Goal: Task Accomplishment & Management: Manage account settings

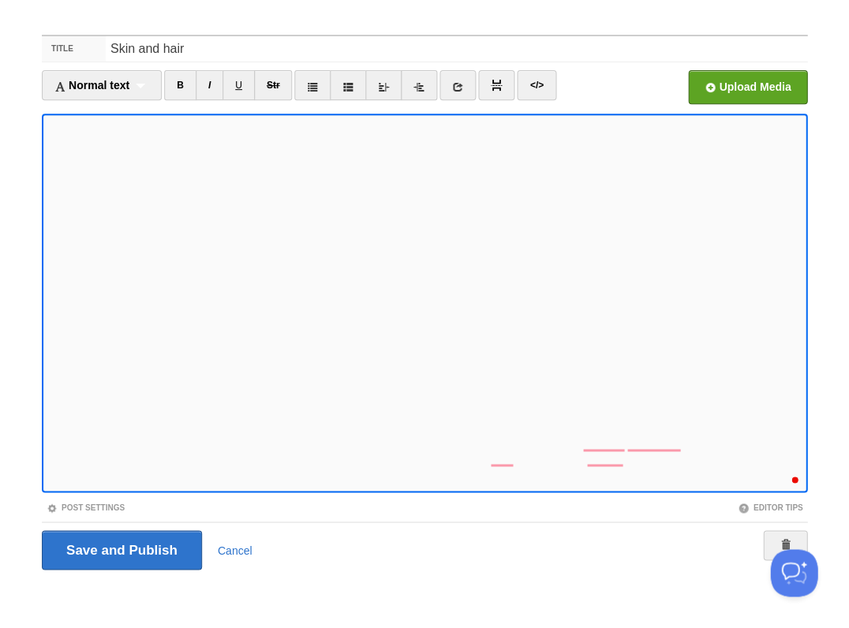
scroll to position [562, 0]
click at [789, 479] on div "1" at bounding box center [790, 474] width 17 height 17
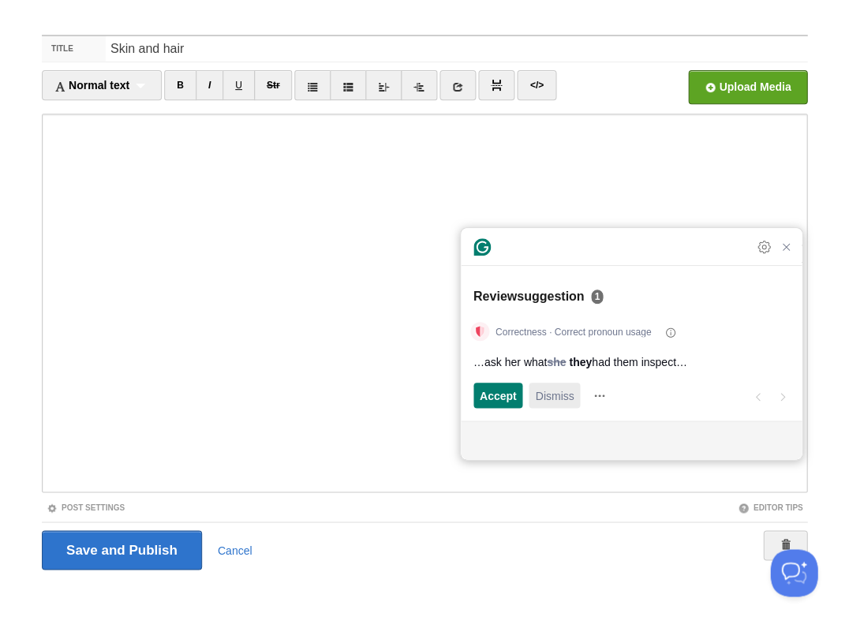
click at [544, 397] on span "Dismiss" at bounding box center [554, 395] width 39 height 17
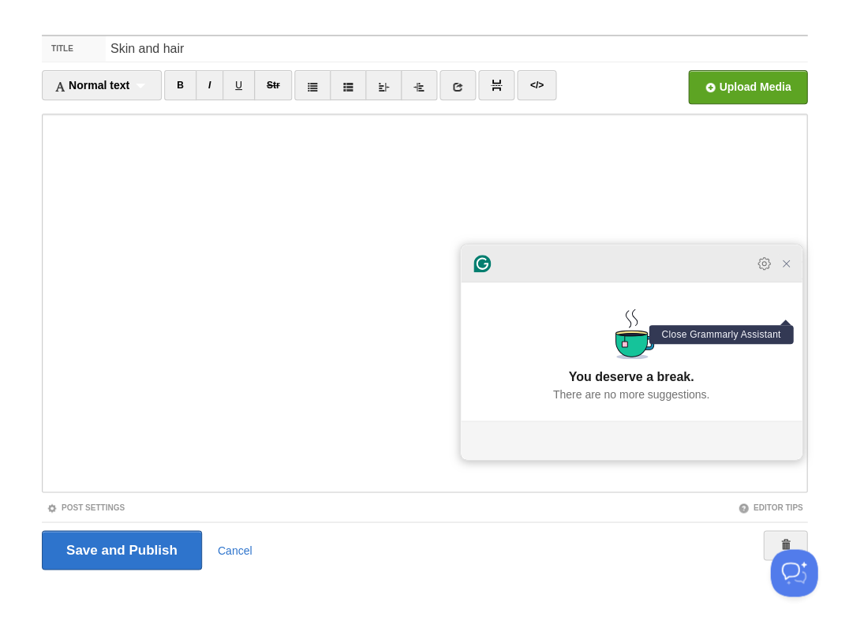
click at [783, 267] on icon "Close Grammarly Assistant" at bounding box center [786, 263] width 6 height 6
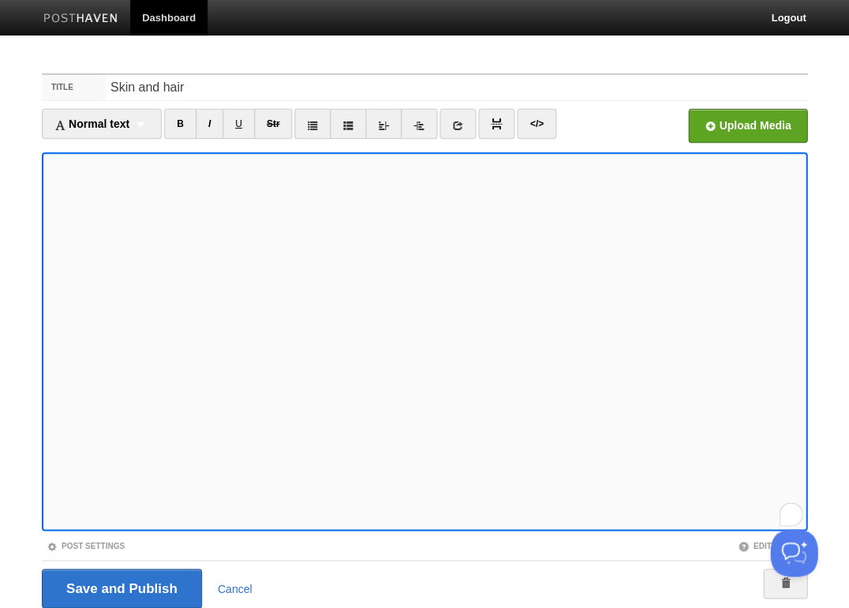
scroll to position [466, 0]
click at [788, 514] on icon "Open Grammarly. 0 Suggestions." at bounding box center [790, 513] width 17 height 17
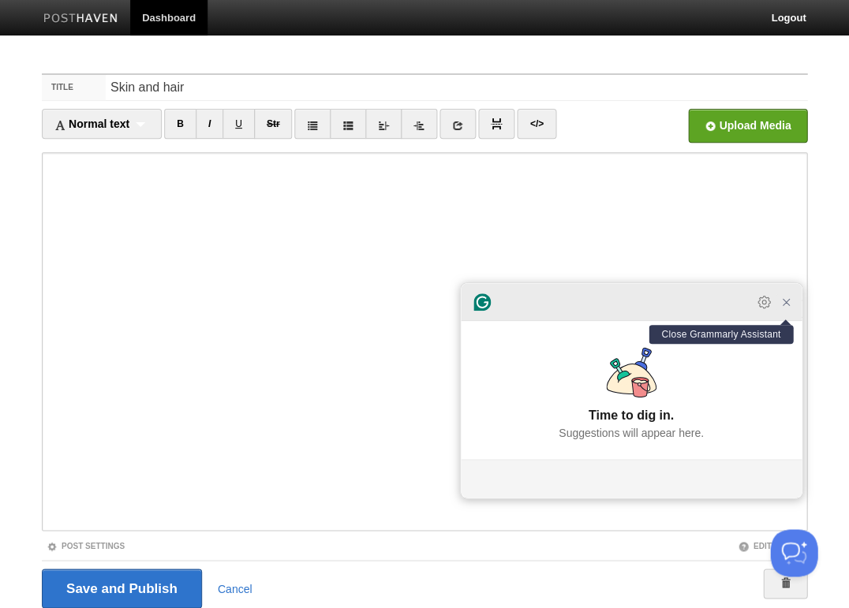
click at [784, 309] on icon "Close Grammarly Assistant" at bounding box center [786, 302] width 13 height 13
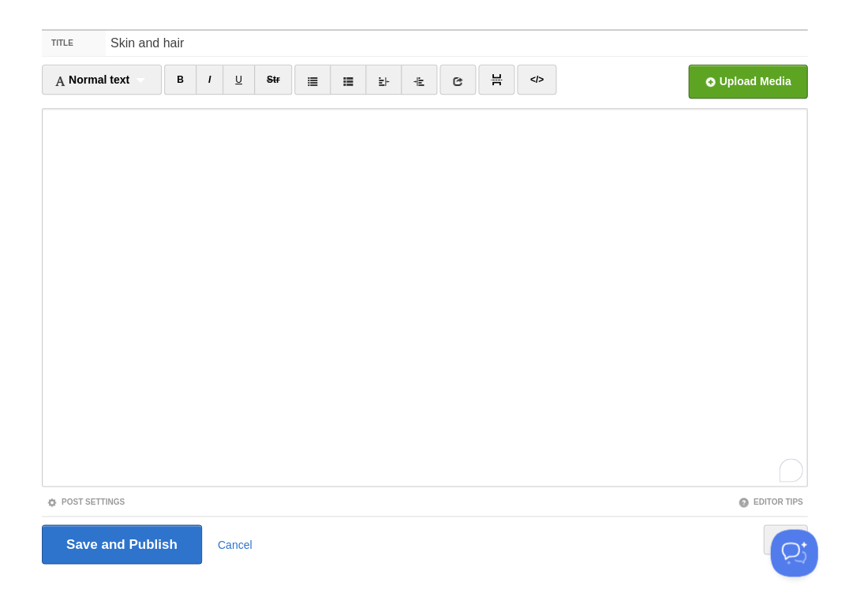
scroll to position [58, 0]
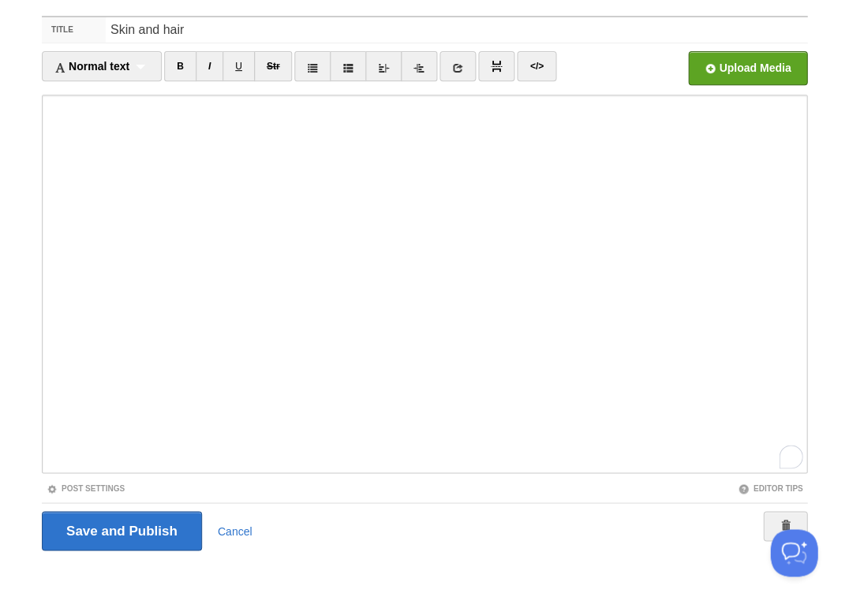
click at [690, 478] on fieldset "Title Skin and hair Normal text Normal text Heading 1 Heading 2 Heading 3 B I U…" at bounding box center [425, 289] width 766 height 547
click at [792, 454] on icon "Open Grammarly. 0 Suggestions." at bounding box center [790, 456] width 12 height 12
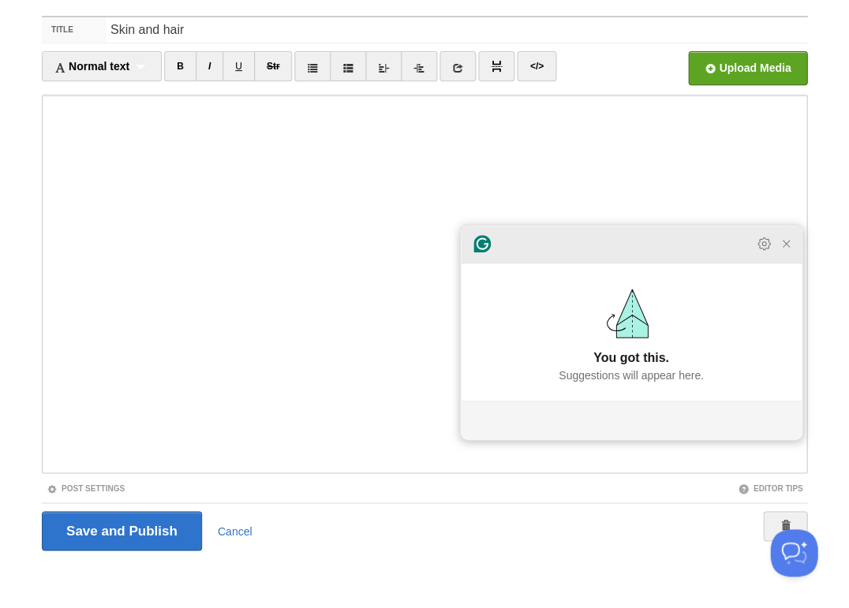
click at [481, 253] on icon at bounding box center [482, 243] width 17 height 17
click at [768, 250] on icon "Open Settings" at bounding box center [764, 244] width 12 height 12
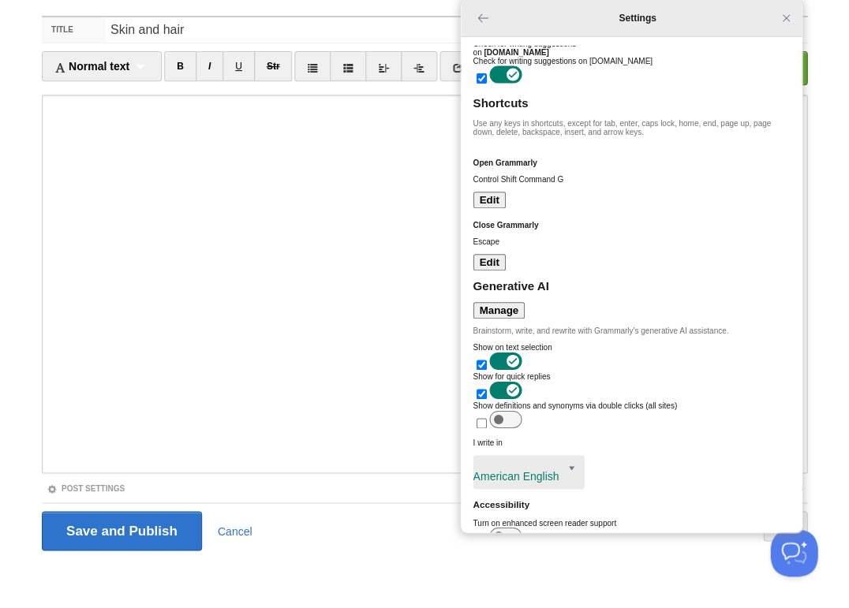
scroll to position [0, 0]
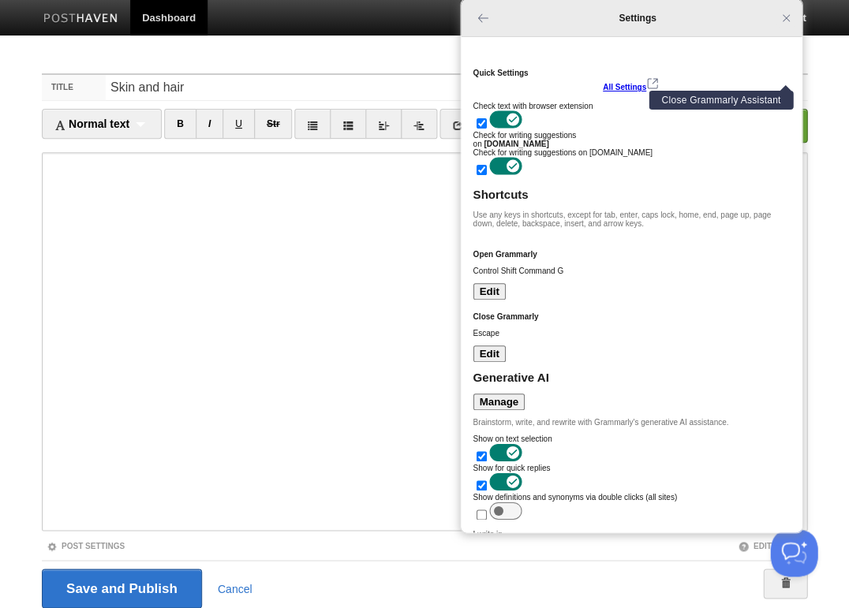
click at [788, 17] on icon "Close Grammarly Assistant" at bounding box center [786, 18] width 13 height 13
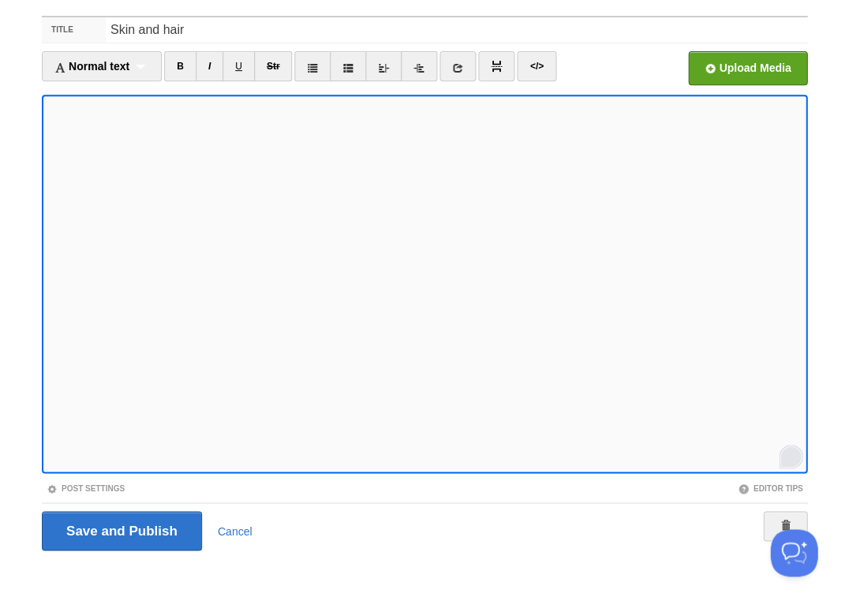
scroll to position [621, 0]
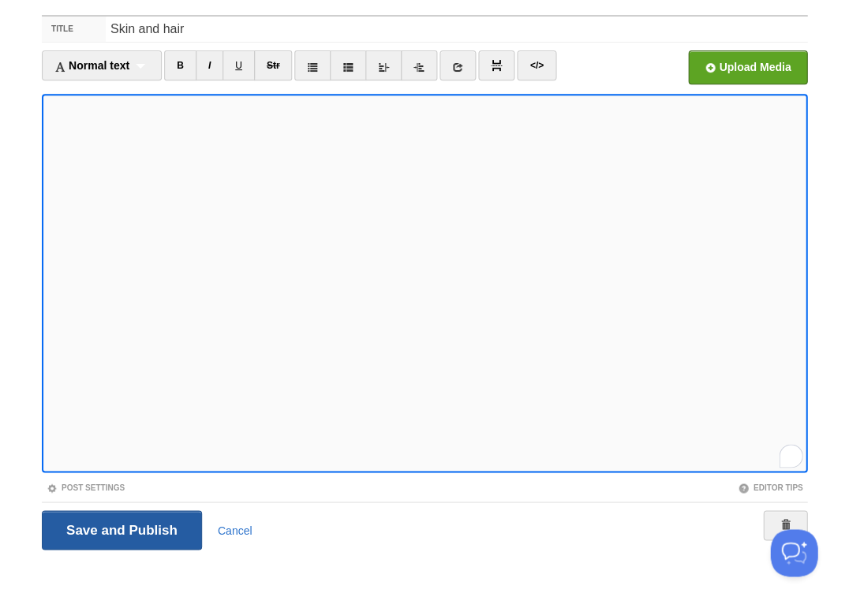
click at [120, 529] on input "Save and Publish" at bounding box center [122, 530] width 160 height 39
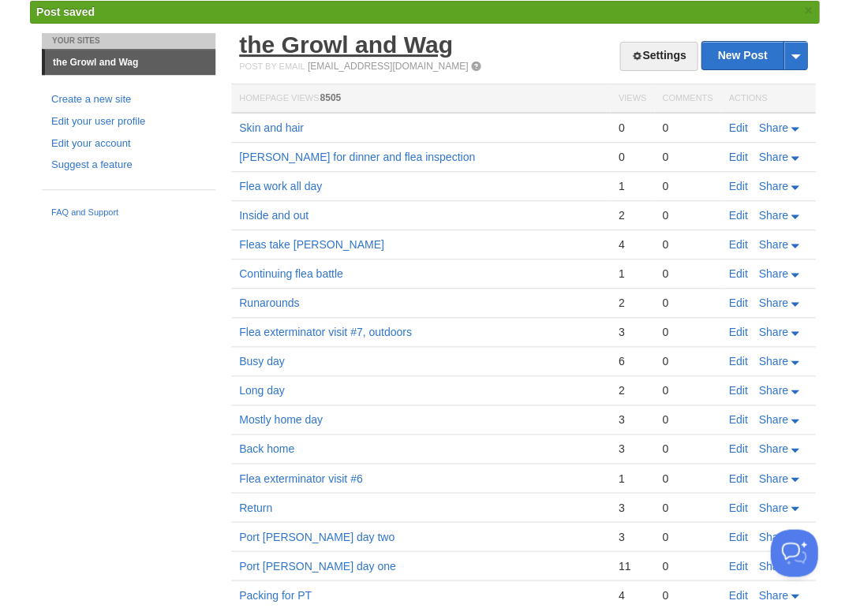
click at [328, 50] on link "the Growl and Wag" at bounding box center [346, 45] width 214 height 26
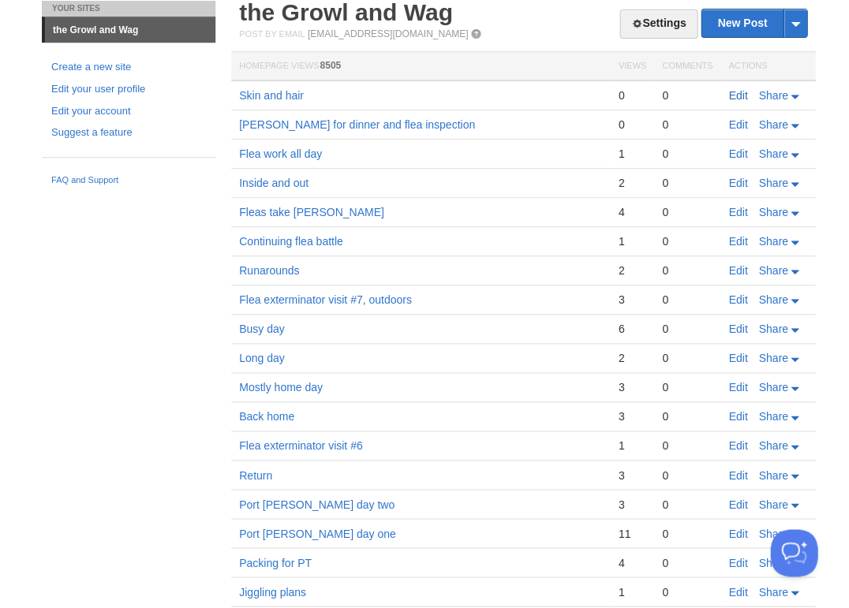
click at [743, 95] on link "Edit" at bounding box center [737, 95] width 19 height 13
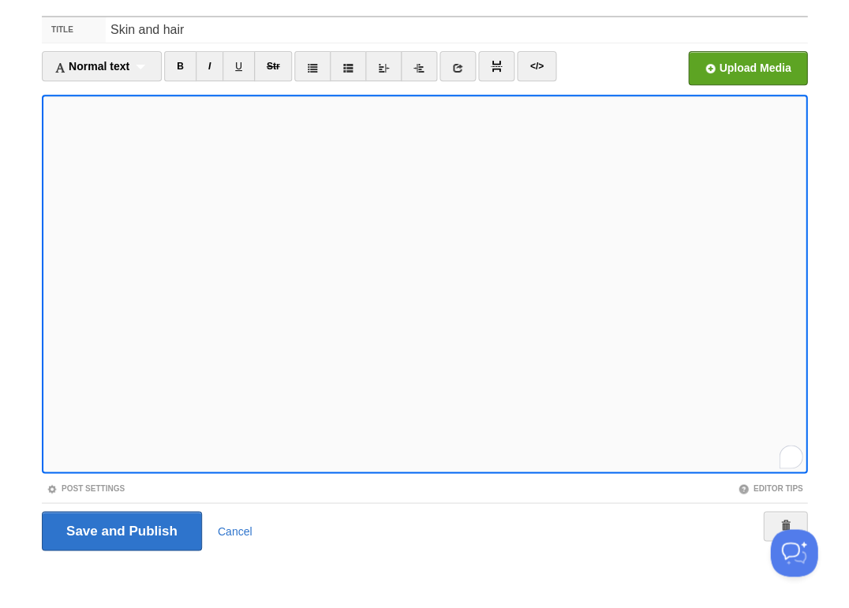
scroll to position [648, 0]
click at [120, 529] on input "Save and Publish" at bounding box center [122, 530] width 160 height 39
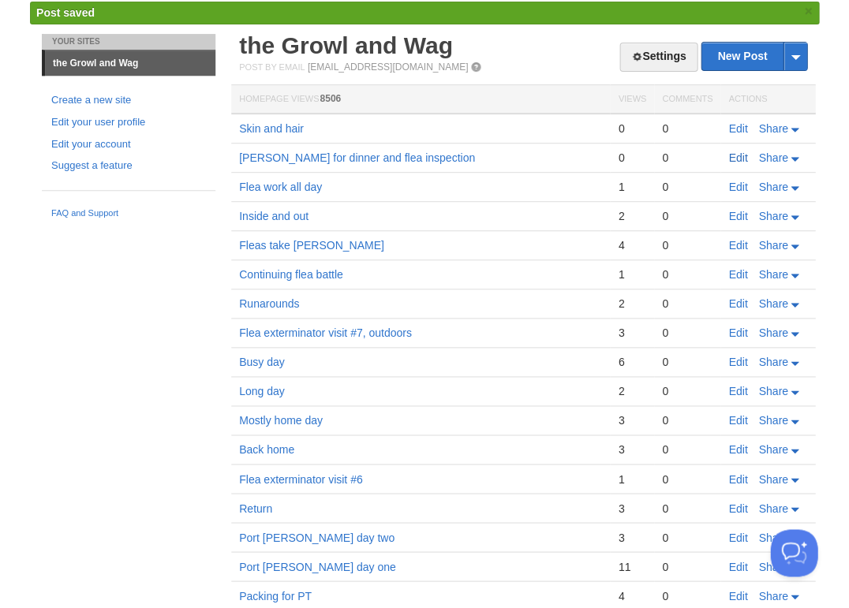
click at [731, 153] on link "Edit" at bounding box center [737, 158] width 19 height 13
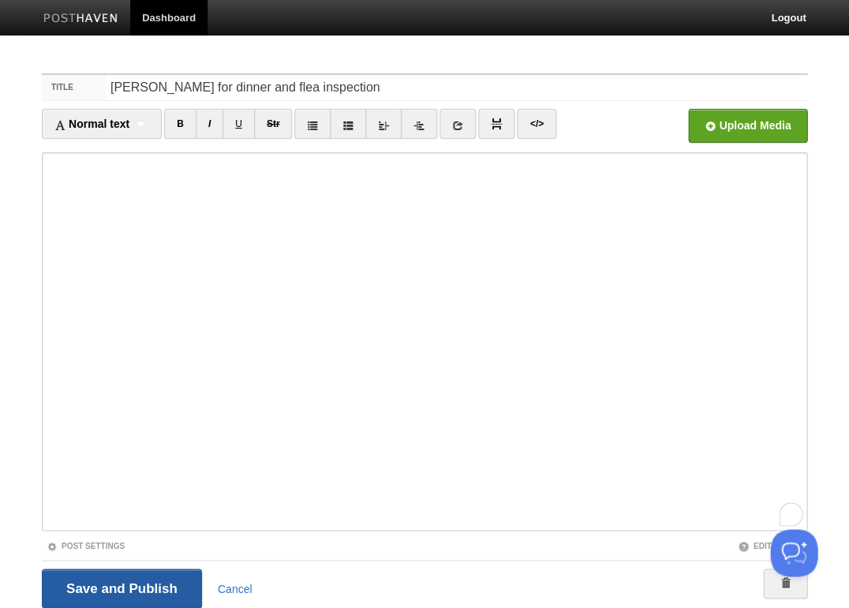
click at [131, 587] on input "Save and Publish" at bounding box center [122, 588] width 160 height 39
